Goal: Check status: Check status

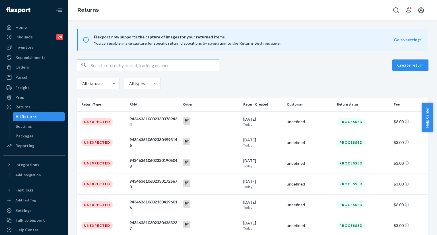
click at [130, 67] on input "text" at bounding box center [155, 64] width 128 height 11
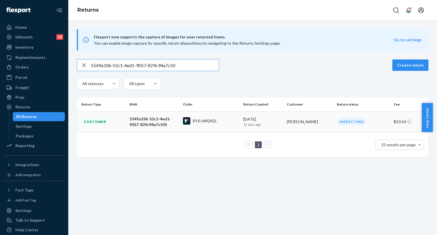
type input "5549a336-52c1-4ed1-9057-829c94a7c50"
click at [132, 124] on div "5549a336-52c1-4ed1-9057-829c94a7c505" at bounding box center [153, 121] width 49 height 11
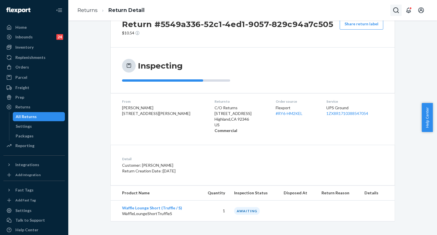
click at [393, 13] on icon "Open Search Box" at bounding box center [395, 10] width 7 height 7
click at [14, 27] on div at bounding box center [10, 27] width 9 height 6
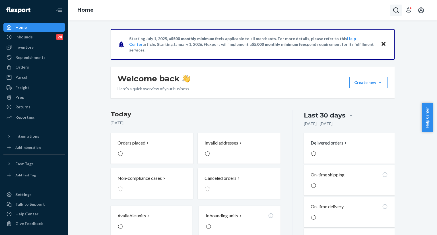
click at [398, 10] on icon "Open Search Box" at bounding box center [395, 10] width 7 height 7
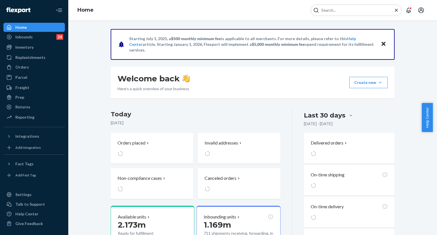
click at [369, 11] on input "Search Input" at bounding box center [354, 10] width 70 height 6
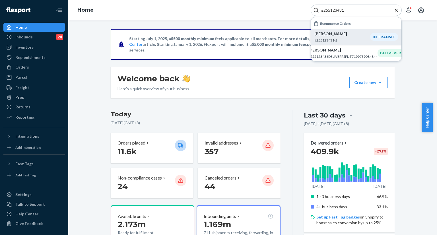
type input "#255123431"
click at [338, 37] on div "[PERSON_NAME] #255123431-2" at bounding box center [342, 37] width 56 height 12
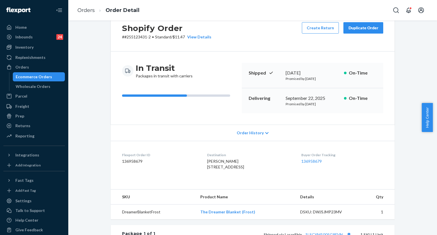
scroll to position [28, 0]
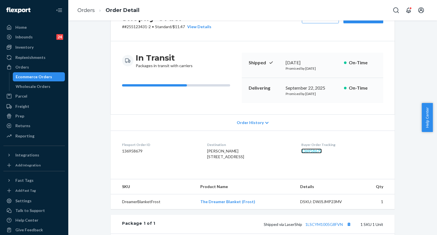
click at [313, 151] on link "136958679" at bounding box center [311, 150] width 20 height 5
